Goal: Task Accomplishment & Management: Use online tool/utility

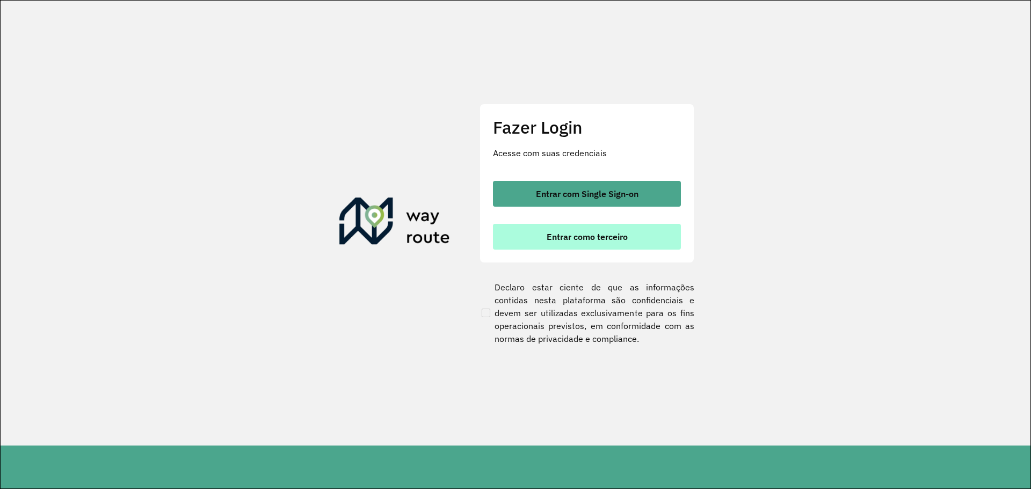
click at [588, 244] on button "Entrar como terceiro" at bounding box center [587, 237] width 188 height 26
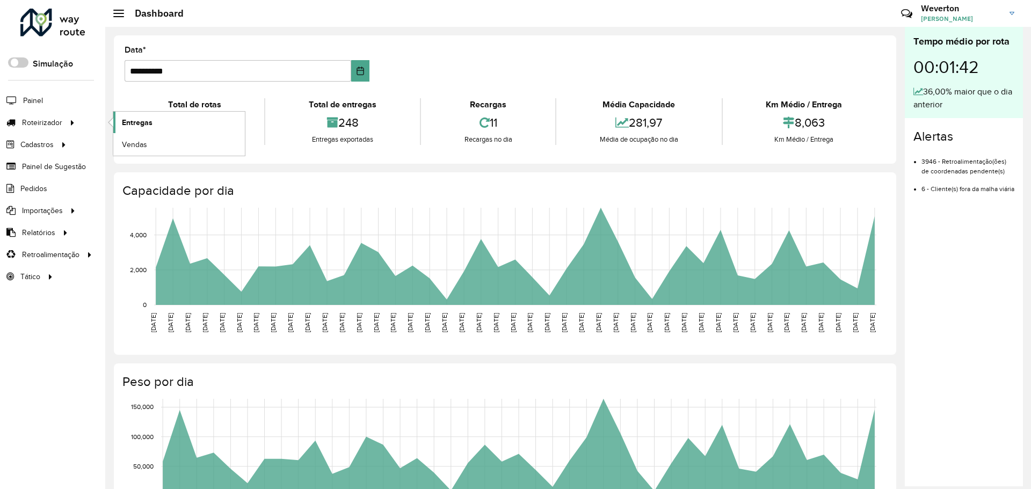
click at [124, 119] on span "Entregas" at bounding box center [137, 122] width 31 height 11
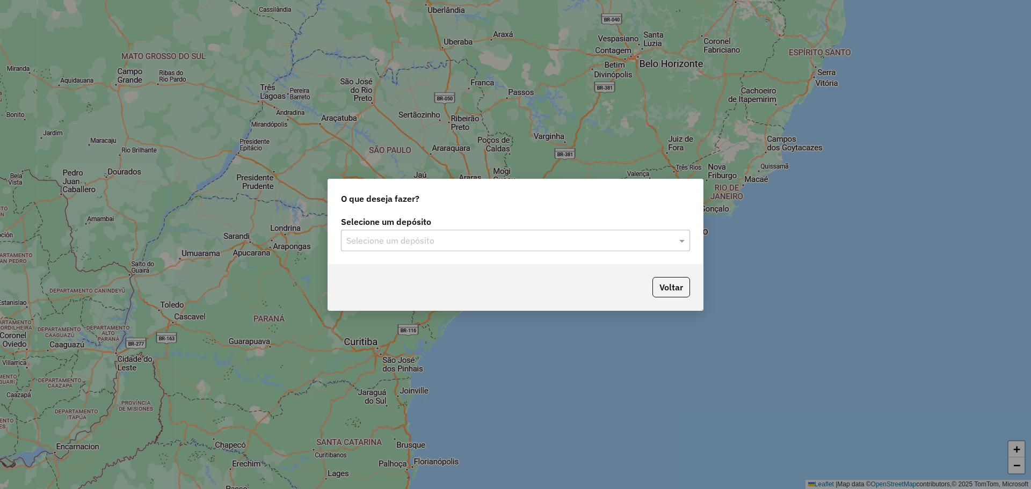
click at [426, 242] on input "text" at bounding box center [504, 241] width 317 height 13
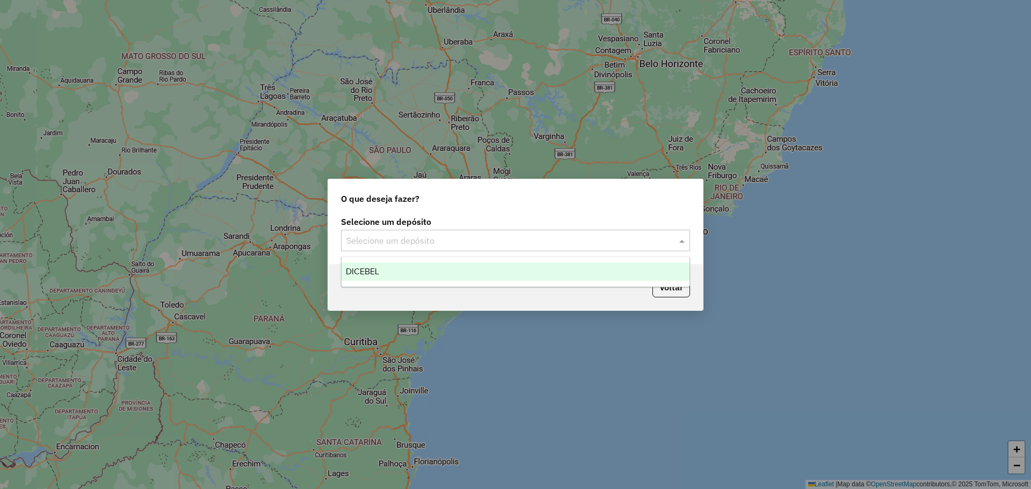
click at [424, 267] on div "DICEBEL" at bounding box center [516, 272] width 348 height 18
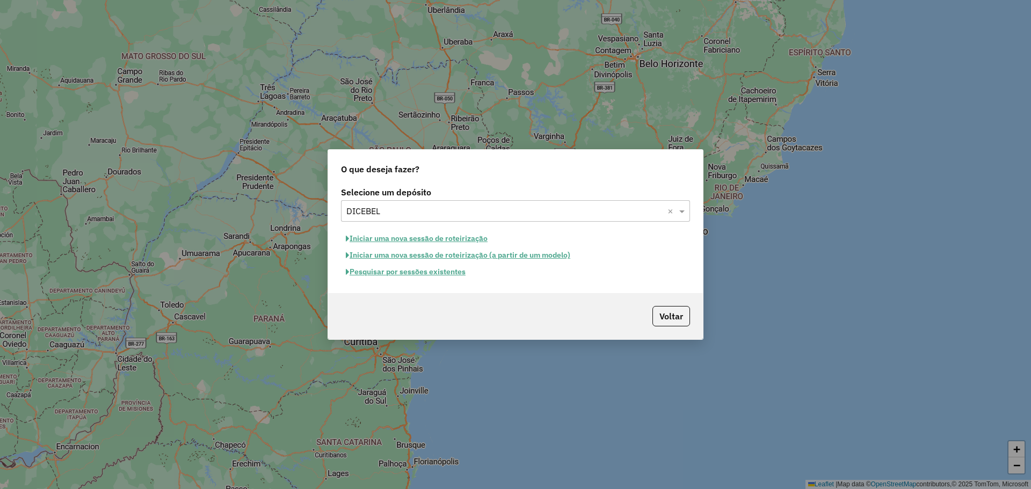
click at [443, 275] on button "Pesquisar por sessões existentes" at bounding box center [405, 272] width 129 height 17
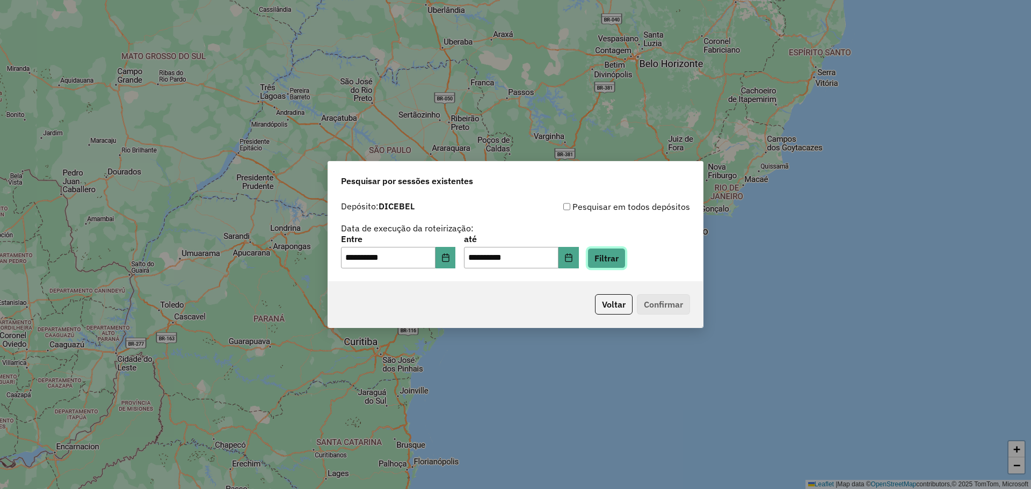
click at [626, 263] on button "Filtrar" at bounding box center [607, 258] width 38 height 20
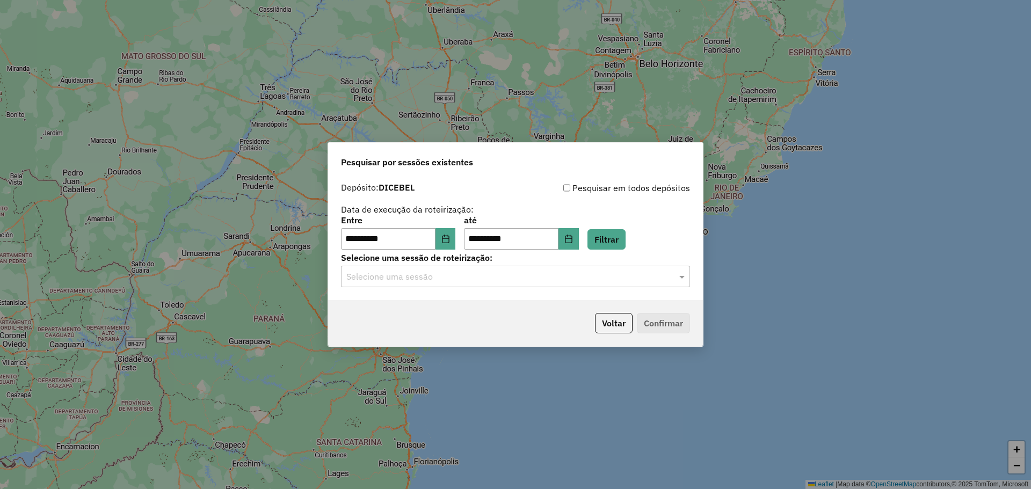
click at [431, 281] on input "text" at bounding box center [504, 277] width 317 height 13
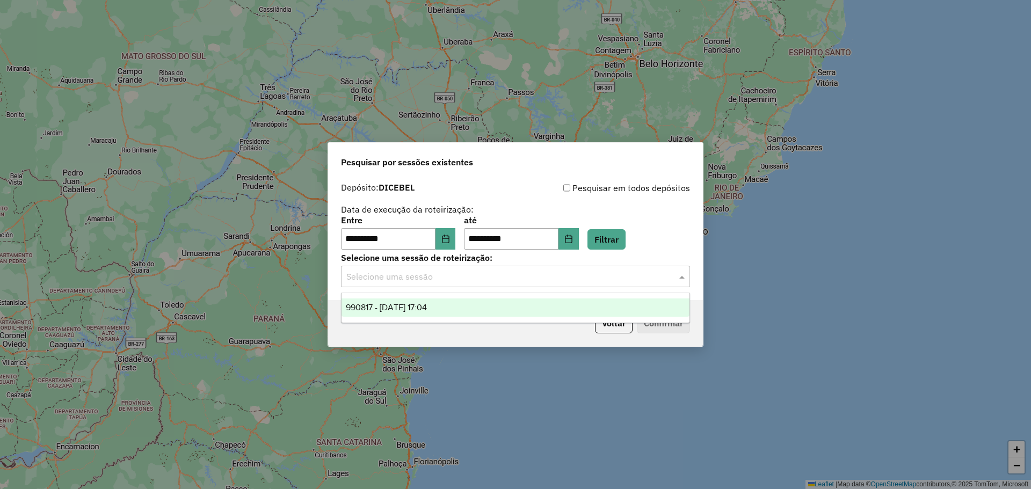
click at [427, 310] on span "990817 - 19/08/2025 17:04" at bounding box center [386, 307] width 81 height 9
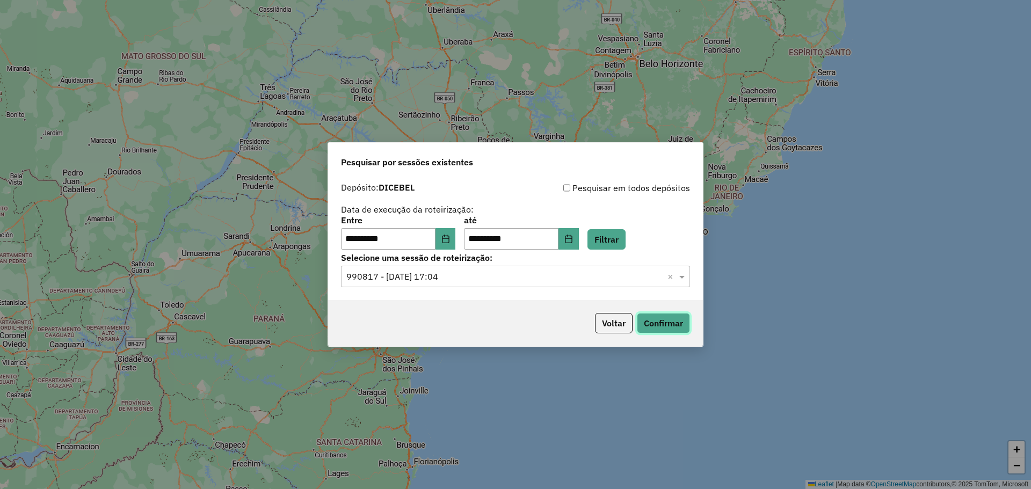
click at [656, 327] on button "Confirmar" at bounding box center [663, 323] width 53 height 20
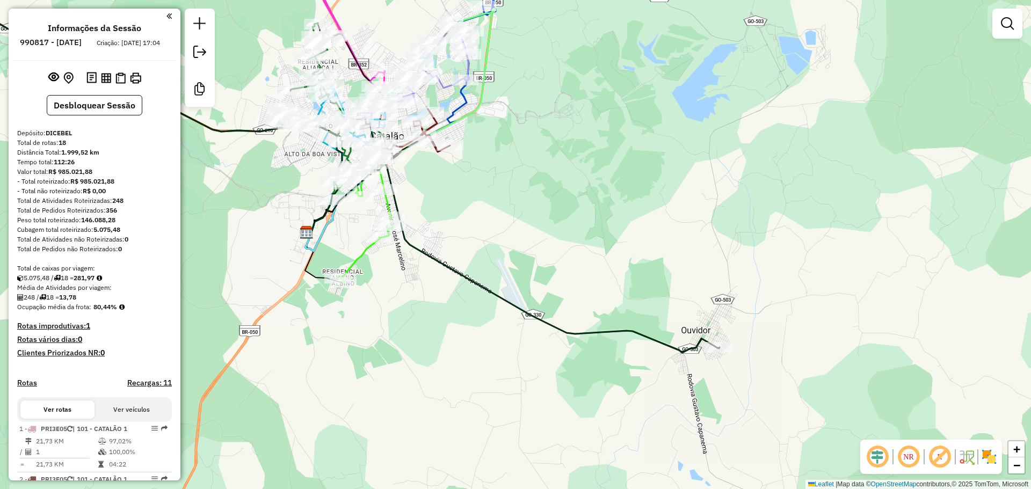
drag, startPoint x: 525, startPoint y: 145, endPoint x: 591, endPoint y: 278, distance: 148.9
click at [591, 278] on div "Janela de atendimento Grade de atendimento Capacidade Transportadoras Veículos …" at bounding box center [515, 244] width 1031 height 489
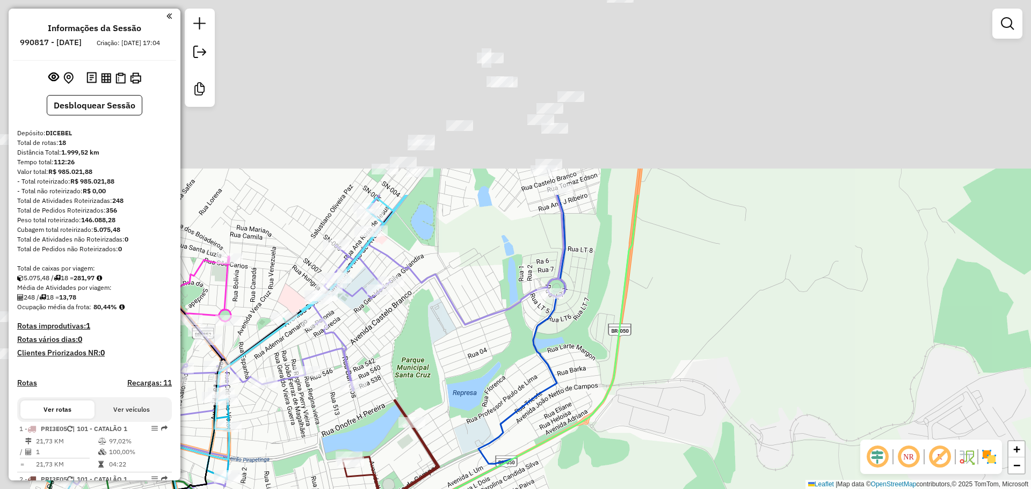
drag, startPoint x: 451, startPoint y: 234, endPoint x: 475, endPoint y: 301, distance: 71.5
click at [475, 301] on div "Janela de atendimento Grade de atendimento Capacidade Transportadoras Veículos …" at bounding box center [515, 244] width 1031 height 489
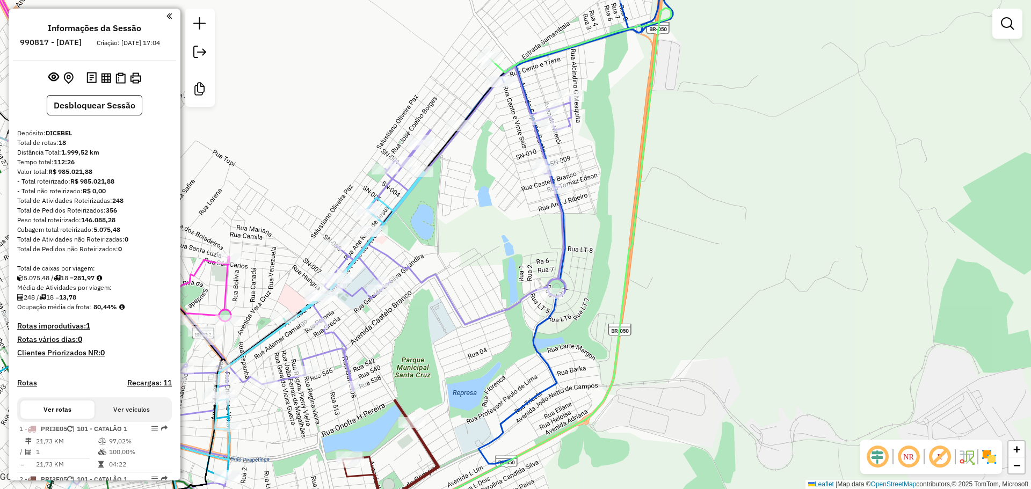
drag, startPoint x: 441, startPoint y: 241, endPoint x: 500, endPoint y: 202, distance: 70.6
click at [500, 202] on div "Rota 17 - Placa PRI2875 7438 - PONTAL ATACADO E VAR Janela de atendimento Grade…" at bounding box center [515, 244] width 1031 height 489
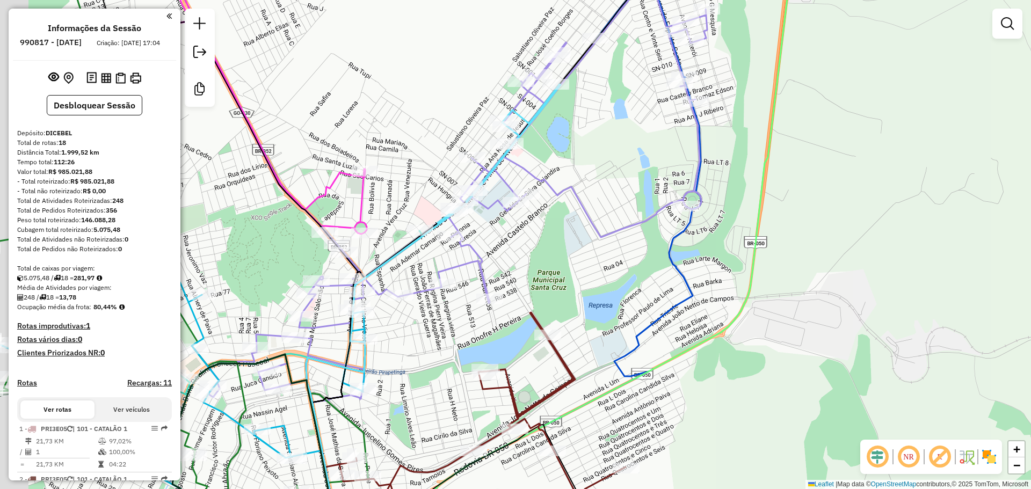
drag, startPoint x: 432, startPoint y: 302, endPoint x: 461, endPoint y: 283, distance: 34.4
click at [461, 283] on div "Janela de atendimento Grade de atendimento Capacidade Transportadoras Veículos …" at bounding box center [515, 244] width 1031 height 489
select select "**********"
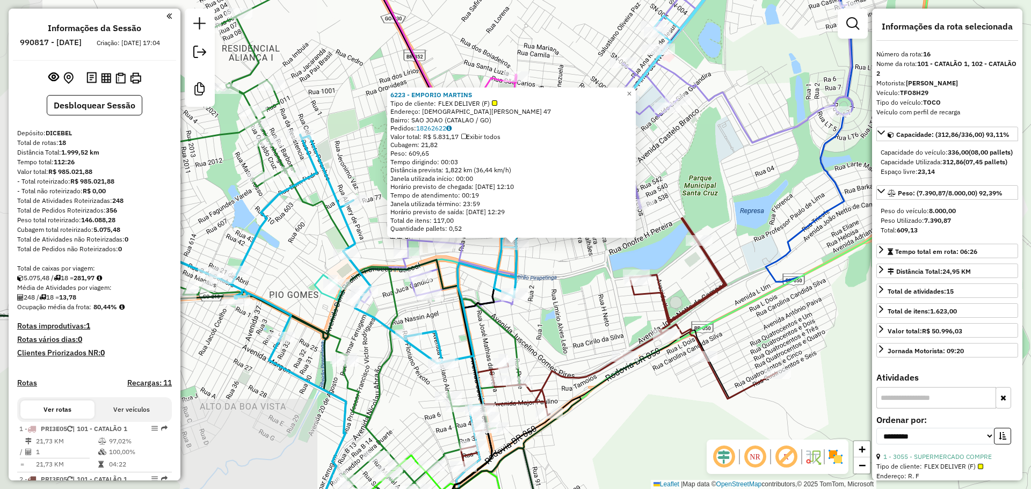
scroll to position [1042, 0]
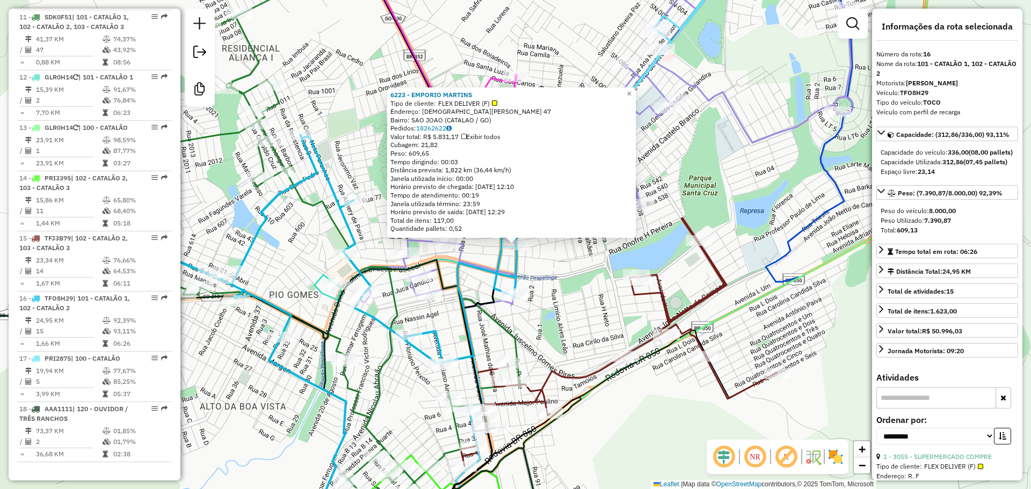
click at [408, 306] on div "6223 - EMPORIO MARTINS Tipo de cliente: FLEX DELIVER (F) Endereço: CRISTIANO VI…" at bounding box center [515, 244] width 1031 height 489
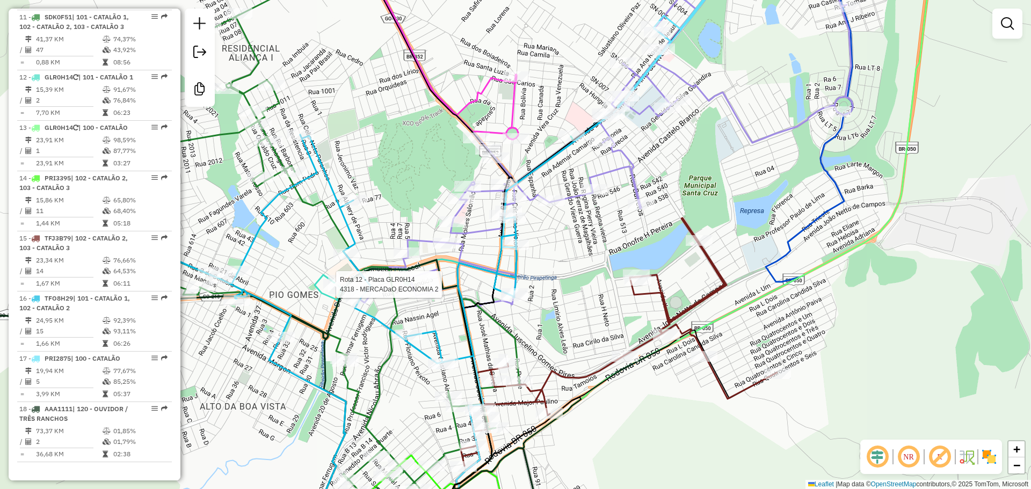
select select "**********"
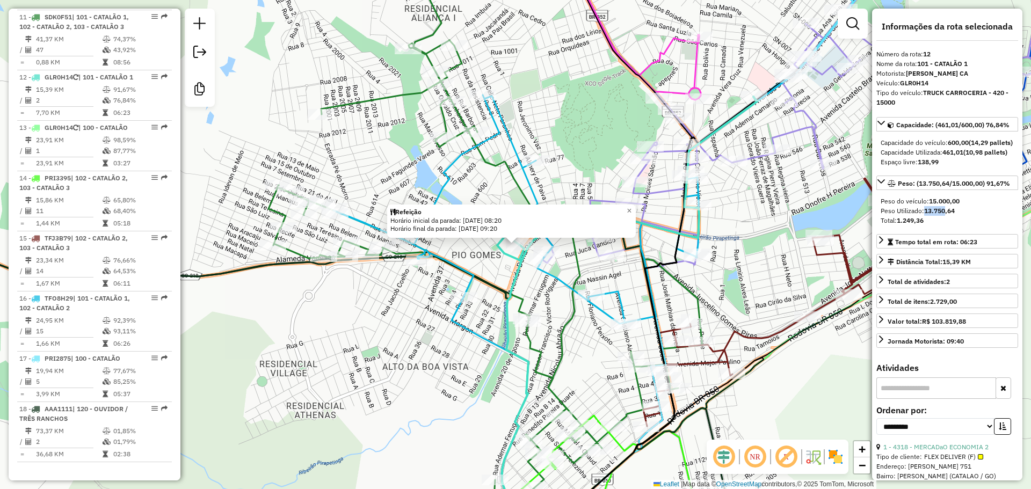
drag, startPoint x: 926, startPoint y: 232, endPoint x: 950, endPoint y: 290, distance: 62.6
click at [946, 215] on strong "13.750,64" at bounding box center [939, 211] width 31 height 8
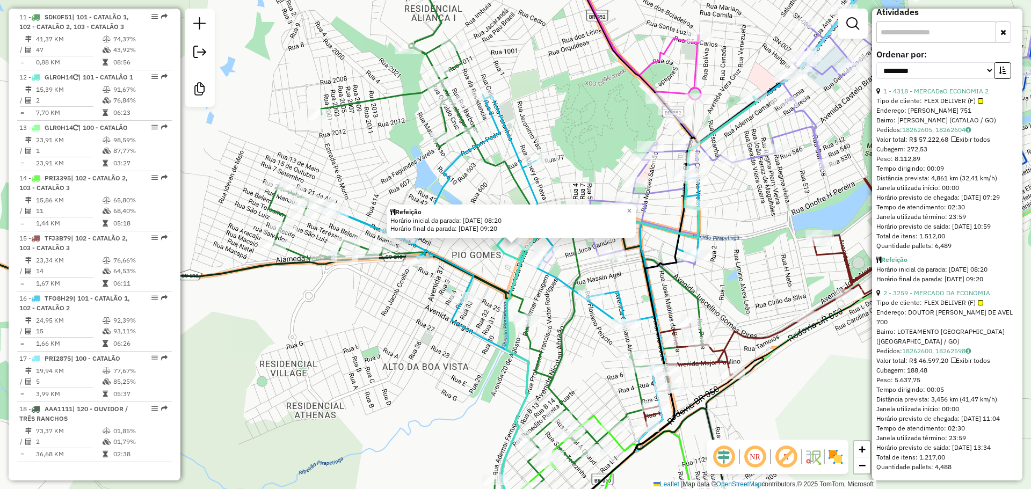
scroll to position [404, 0]
click at [773, 264] on div "Refeição Horário inicial da parada: 19/08/2025 08:20 Horário final da parada: 1…" at bounding box center [515, 244] width 1031 height 489
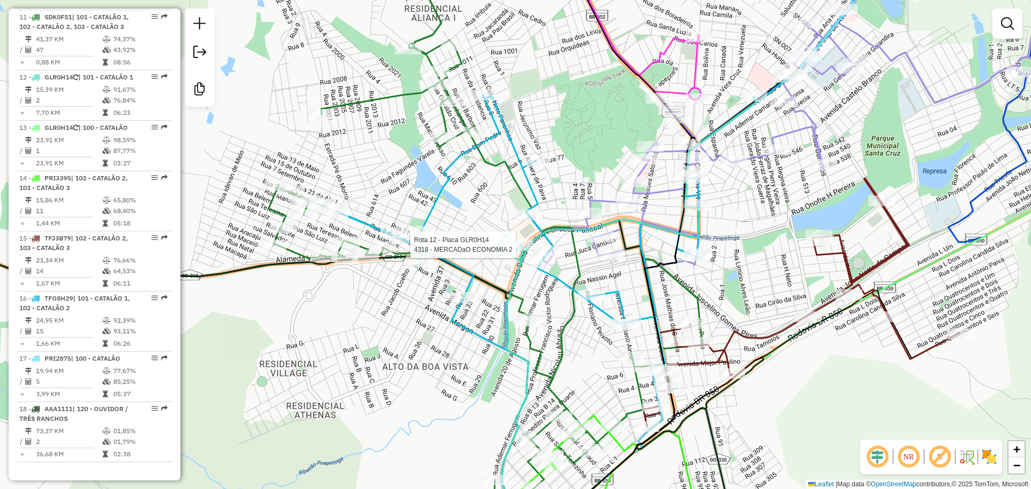
select select "**********"
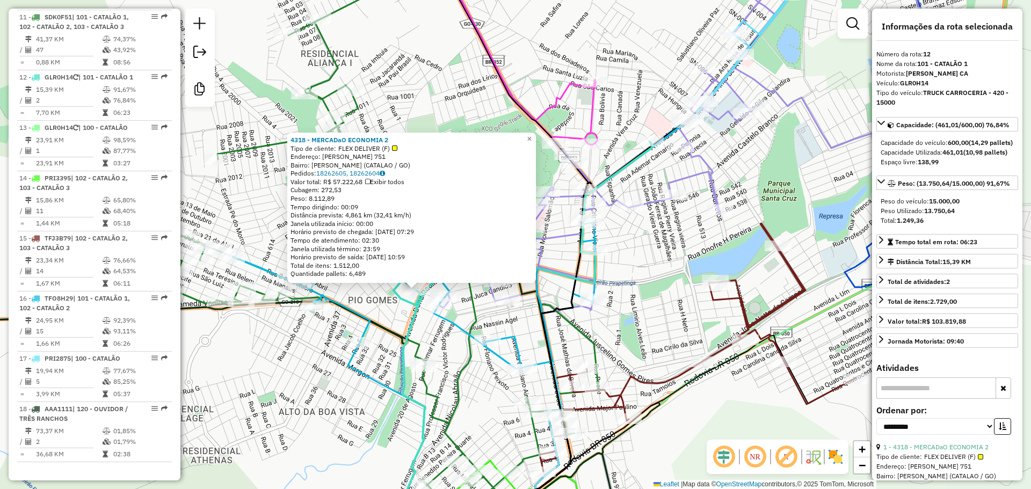
drag, startPoint x: 766, startPoint y: 186, endPoint x: 654, endPoint y: 234, distance: 122.7
click at [654, 234] on div "4318 - MERCADaO ECONOMIA 2 Tipo de cliente: FLEX DELIVER (F) Endereço: DONA RAU…" at bounding box center [515, 244] width 1031 height 489
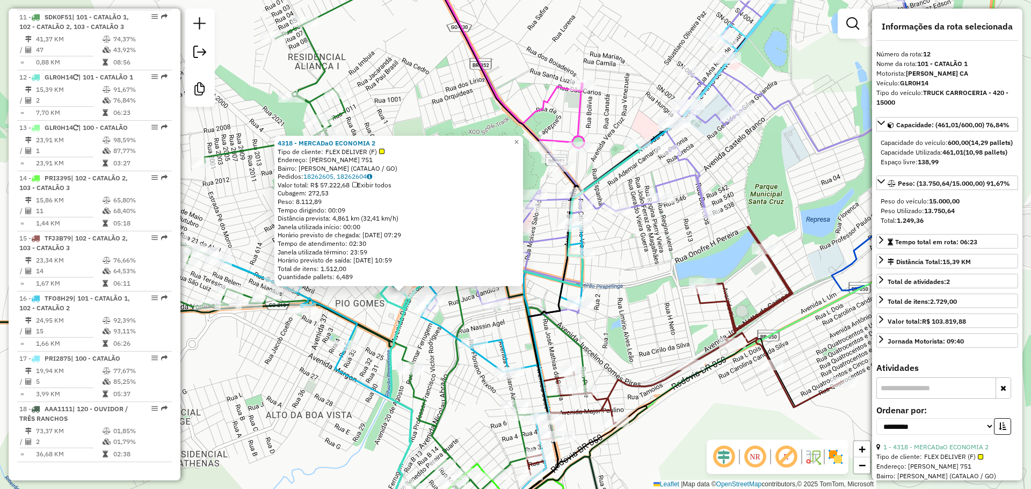
drag, startPoint x: 792, startPoint y: 187, endPoint x: 702, endPoint y: 276, distance: 126.5
click at [703, 276] on div "Rota 10 - Placa SDK0A31 706 - MERCEARIA DO TUBA 4318 - MERCADaO ECONOMIA 2 Tipo…" at bounding box center [515, 244] width 1031 height 489
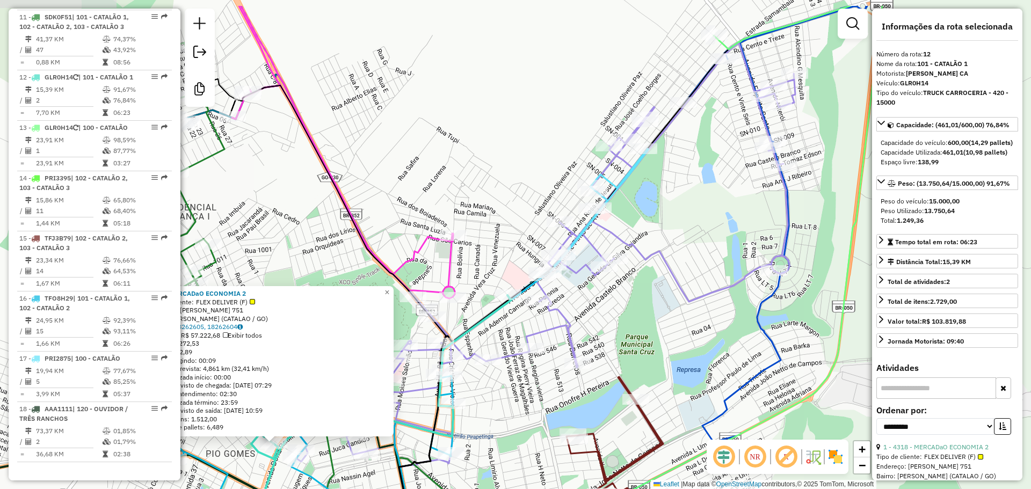
drag, startPoint x: 669, startPoint y: 213, endPoint x: 665, endPoint y: 219, distance: 7.0
click at [665, 219] on div "4318 - MERCADaO ECONOMIA 2 Tipo de cliente: FLEX DELIVER (F) Endereço: DONA RAU…" at bounding box center [515, 244] width 1031 height 489
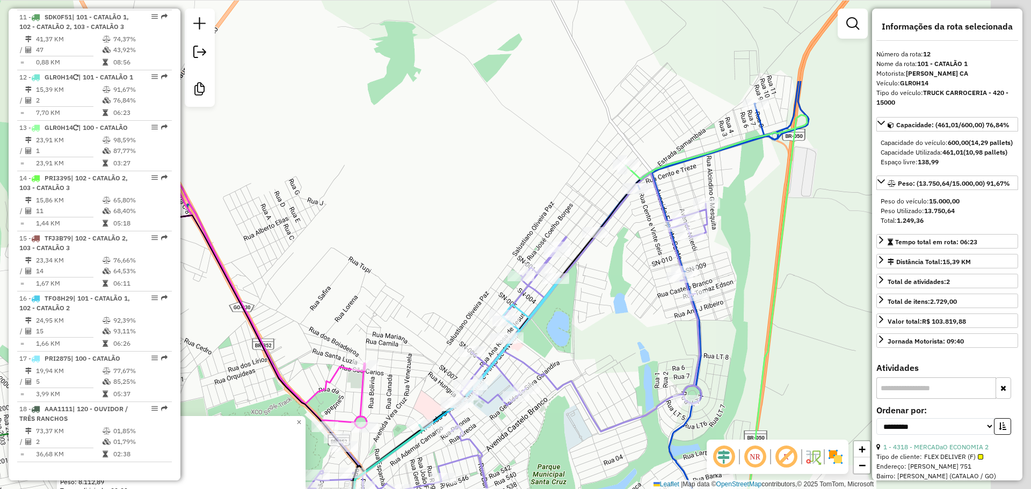
drag, startPoint x: 707, startPoint y: 111, endPoint x: 619, endPoint y: 241, distance: 157.0
click at [619, 241] on div "4318 - MERCADaO ECONOMIA 2 Tipo de cliente: FLEX DELIVER (F) Endereço: DONA RAU…" at bounding box center [515, 244] width 1031 height 489
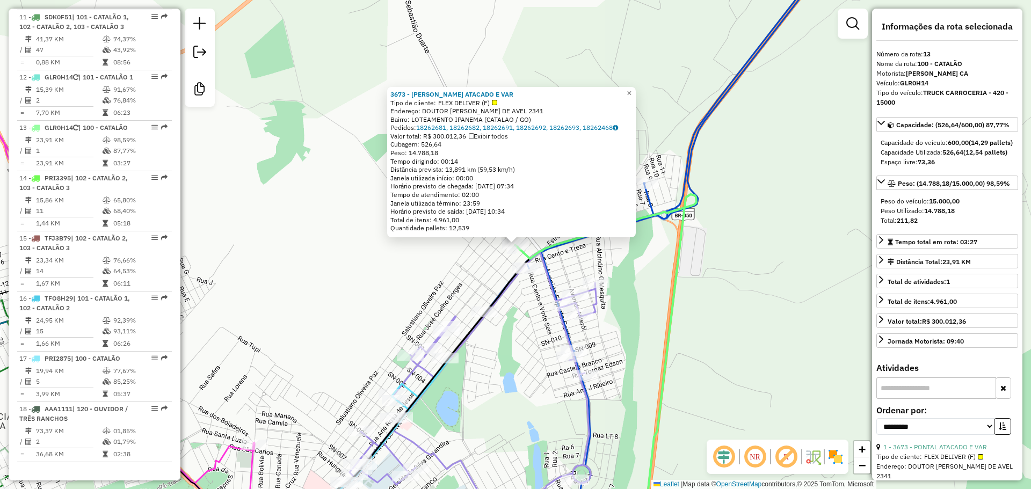
click at [642, 307] on div "3673 - PONTAL ATACADO E VAR Tipo de cliente: FLEX DELIVER (F) Endereço: DOUTOR …" at bounding box center [515, 244] width 1031 height 489
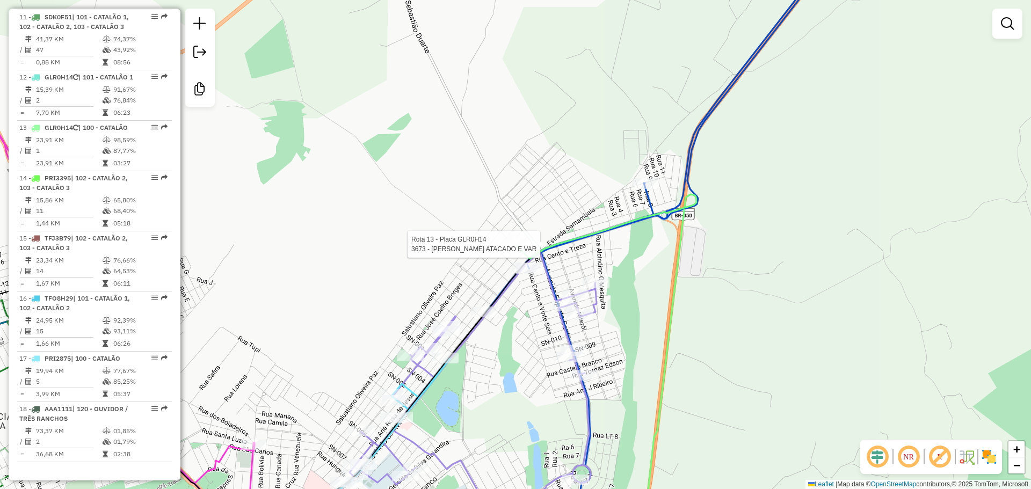
select select "**********"
